Goal: Check status: Check status

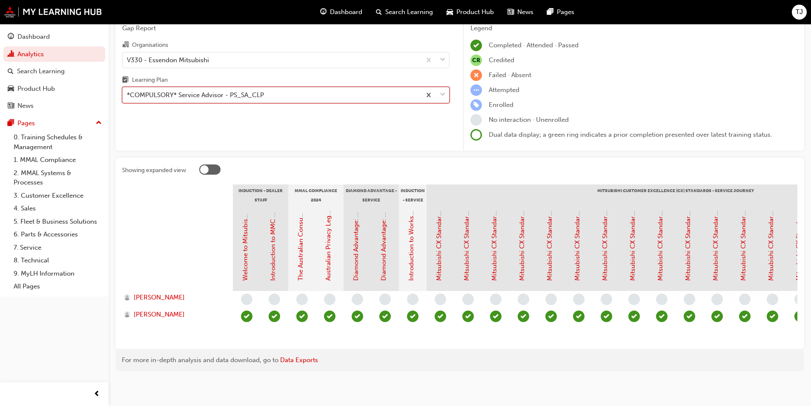
scroll to position [0, 448]
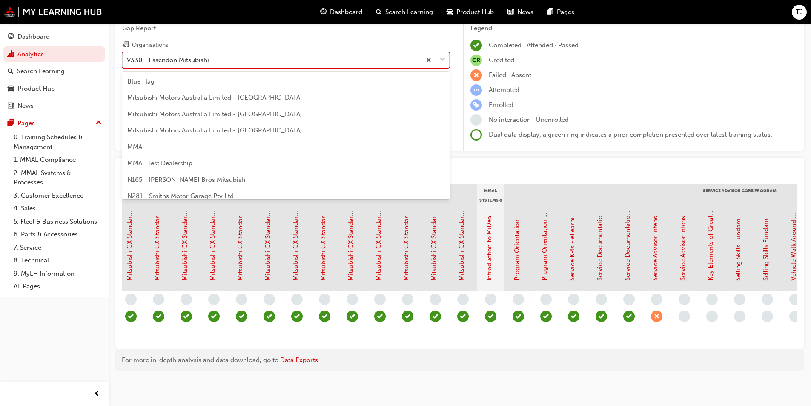
click at [190, 57] on div "V330 - Essendon Mitsubishi" at bounding box center [168, 60] width 82 height 10
click at [128, 57] on input "Organisations option V330 - Essendon Mitsubishi, selected. option V330 - Essend…" at bounding box center [127, 59] width 1 height 7
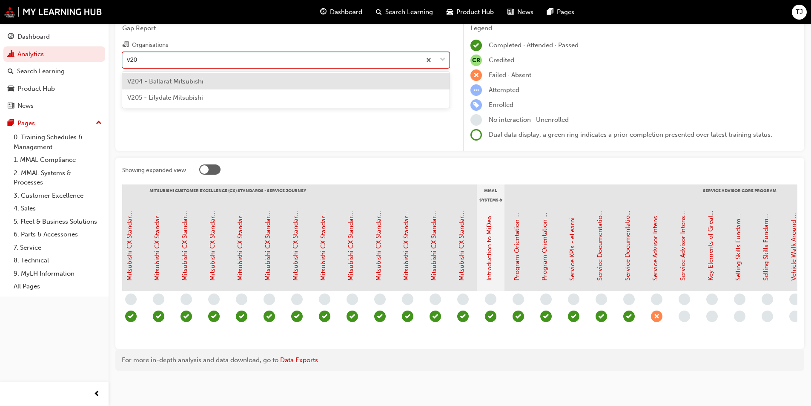
scroll to position [0, 0]
type input "v204"
click at [194, 78] on span "V204 - Ballarat Mitsubishi" at bounding box center [165, 81] width 76 height 8
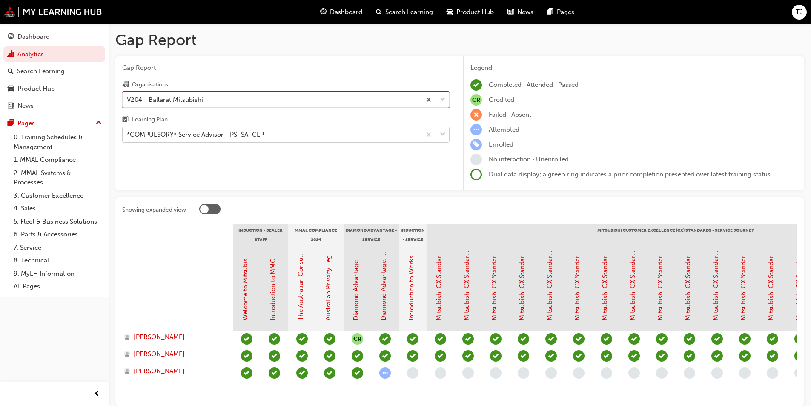
click at [161, 138] on div "*COMPULSORY* Service Advisor - PS_SA_CLP" at bounding box center [195, 135] width 137 height 10
click at [128, 138] on input "Learning Plan *COMPULSORY* Service Advisor - PS_SA_CLP" at bounding box center [127, 134] width 1 height 7
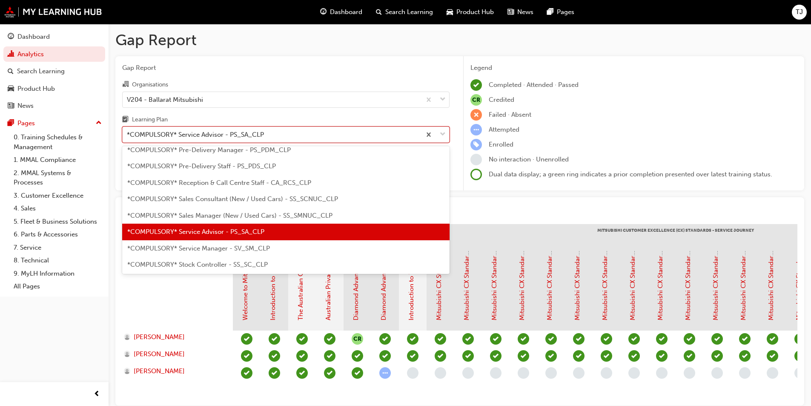
scroll to position [234, 0]
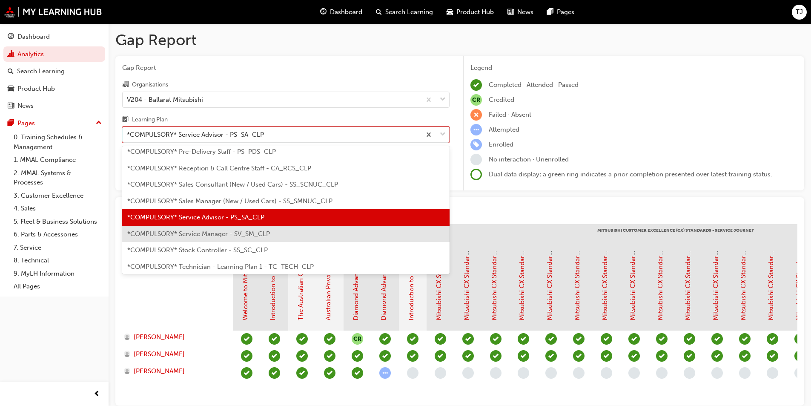
click at [179, 229] on div "*COMPULSORY* Service Manager - SV_SM_CLP" at bounding box center [285, 234] width 327 height 17
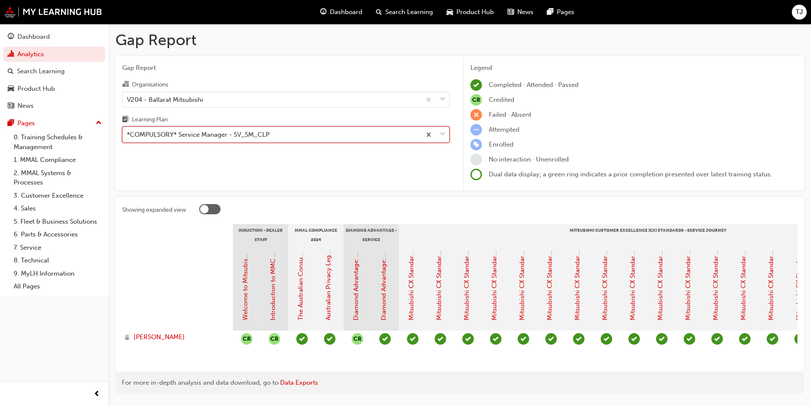
click at [181, 137] on div "*COMPULSORY* Service Manager - SV_SM_CLP" at bounding box center [198, 135] width 143 height 10
click at [128, 137] on input "Learning Plan option *COMPULSORY* Service Manager - SV_SM_CLP, selected. 0 resu…" at bounding box center [127, 134] width 1 height 7
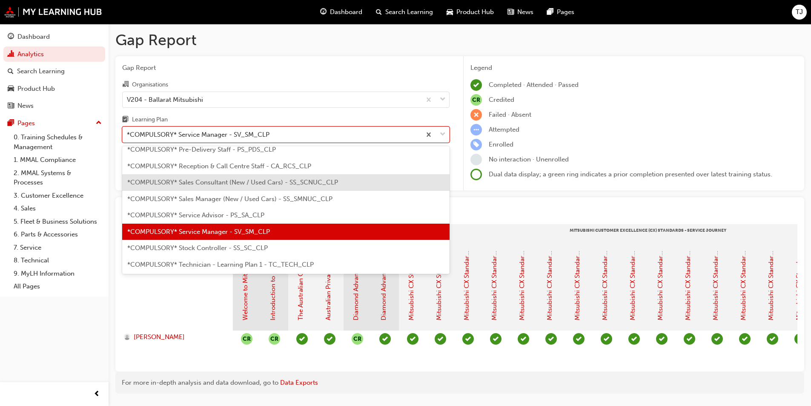
scroll to position [250, 0]
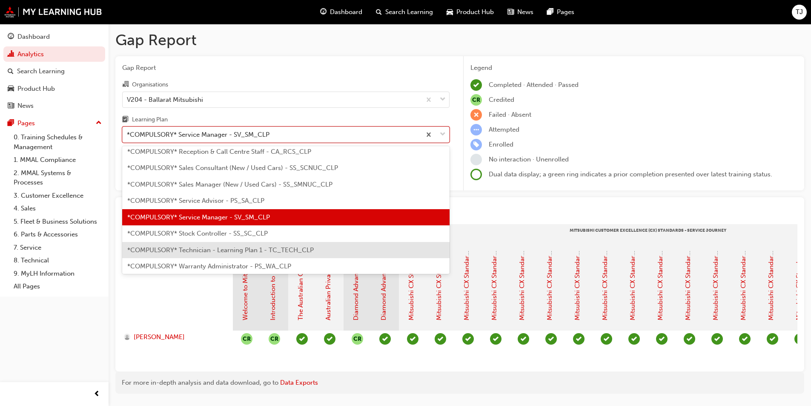
click at [176, 251] on span "*COMPULSORY* Technician - Learning Plan 1 - TC_TECH_CLP" at bounding box center [220, 250] width 186 height 8
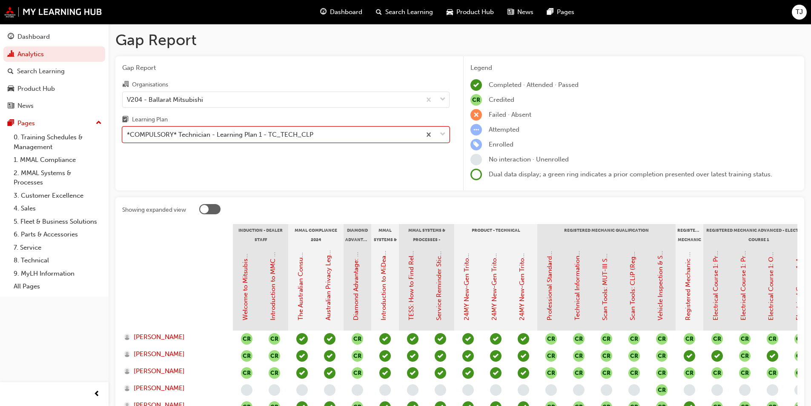
click at [182, 136] on div "*COMPULSORY* Technician - Learning Plan 1 - TC_TECH_CLP" at bounding box center [220, 135] width 186 height 10
click at [128, 136] on input "Learning Plan option *COMPULSORY* Technician - Learning Plan 1 - TC_TECH_CLP, s…" at bounding box center [127, 134] width 1 height 7
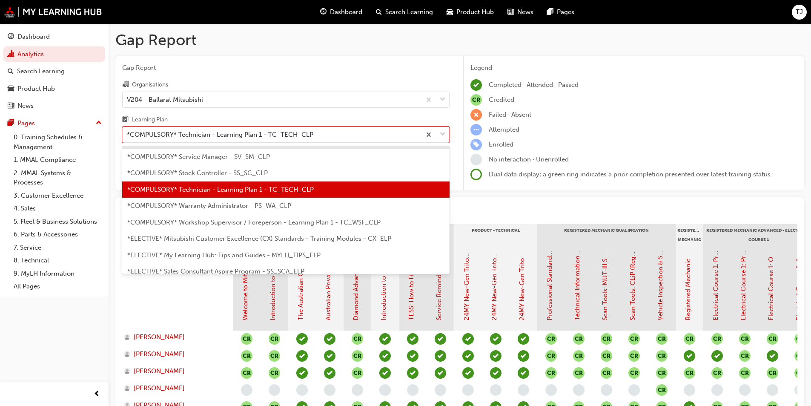
scroll to position [326, 0]
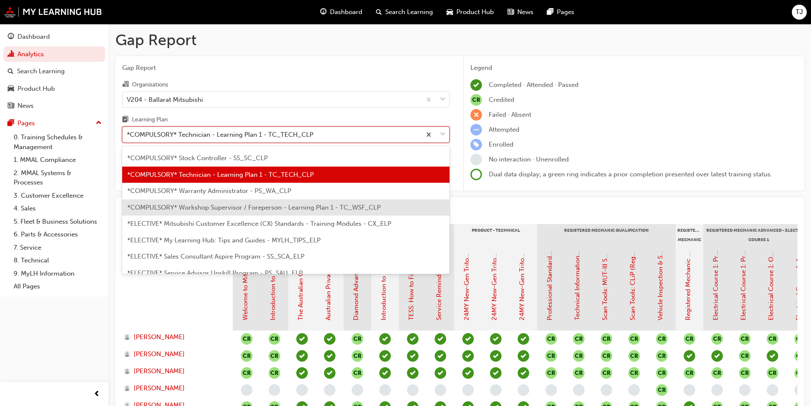
click at [202, 208] on span "*COMPULSORY* Workshop Supervisor / Foreperson - Learning Plan 1 - TC_WSF_CLP" at bounding box center [253, 208] width 253 height 8
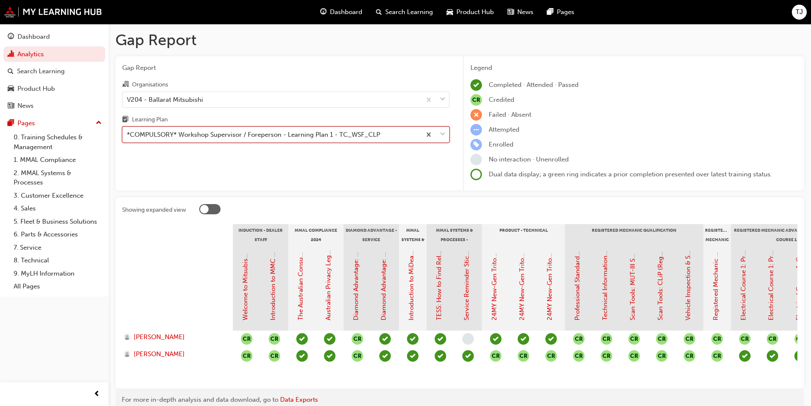
click at [204, 136] on div "*COMPULSORY* Workshop Supervisor / Foreperson - Learning Plan 1 - TC_WSF_CLP" at bounding box center [253, 135] width 253 height 10
click at [128, 136] on input "Learning Plan option *COMPULSORY* Workshop Supervisor / Foreperson - Learning P…" at bounding box center [127, 134] width 1 height 7
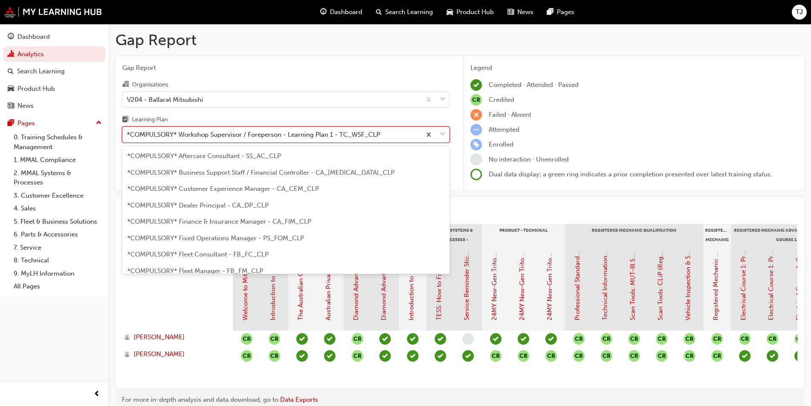
scroll to position [273, 0]
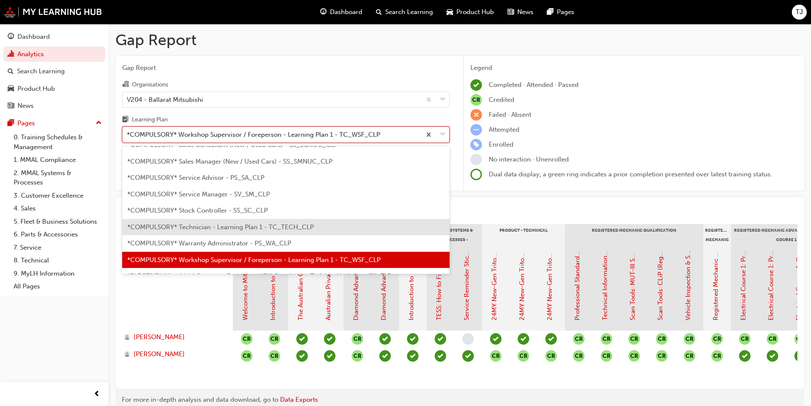
click at [211, 221] on div "*COMPULSORY* Technician - Learning Plan 1 - TC_TECH_CLP" at bounding box center [285, 227] width 327 height 17
